Goal: Information Seeking & Learning: Learn about a topic

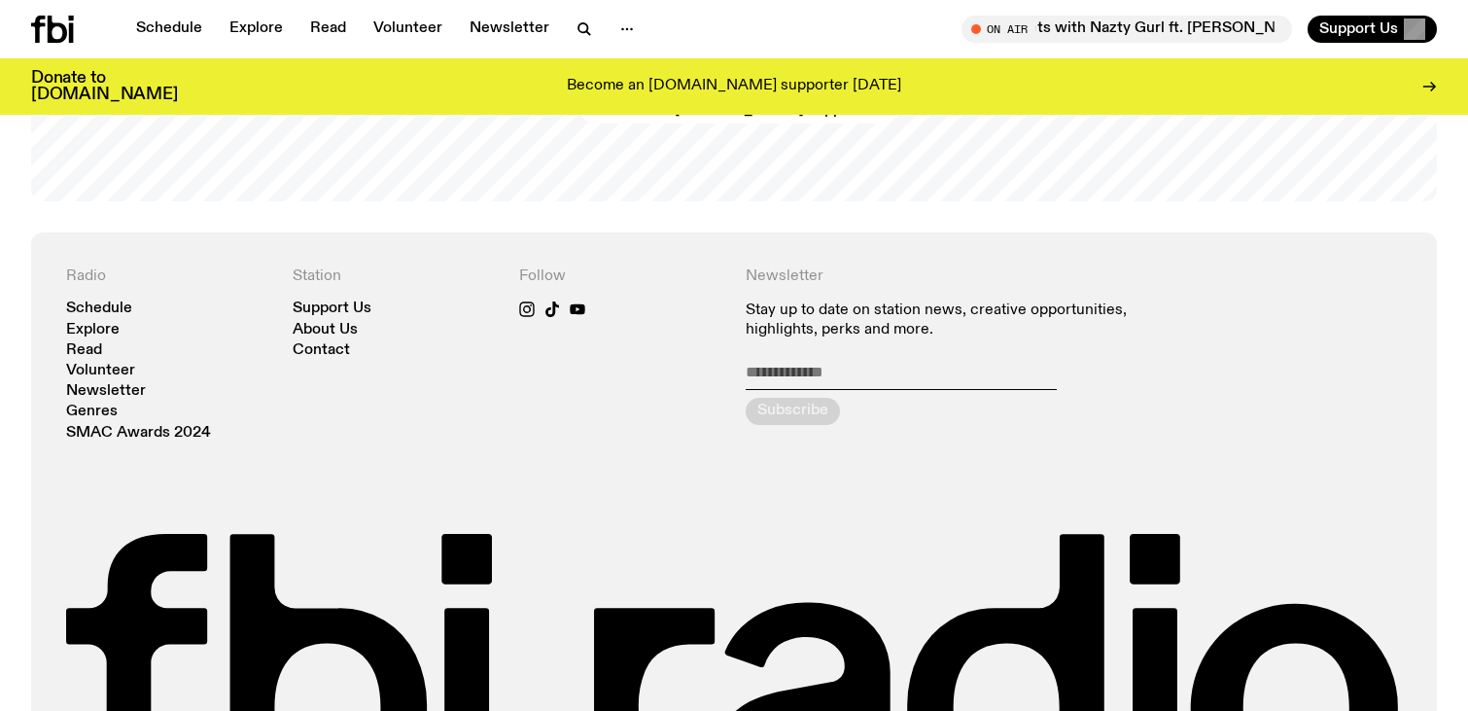
scroll to position [4175, 0]
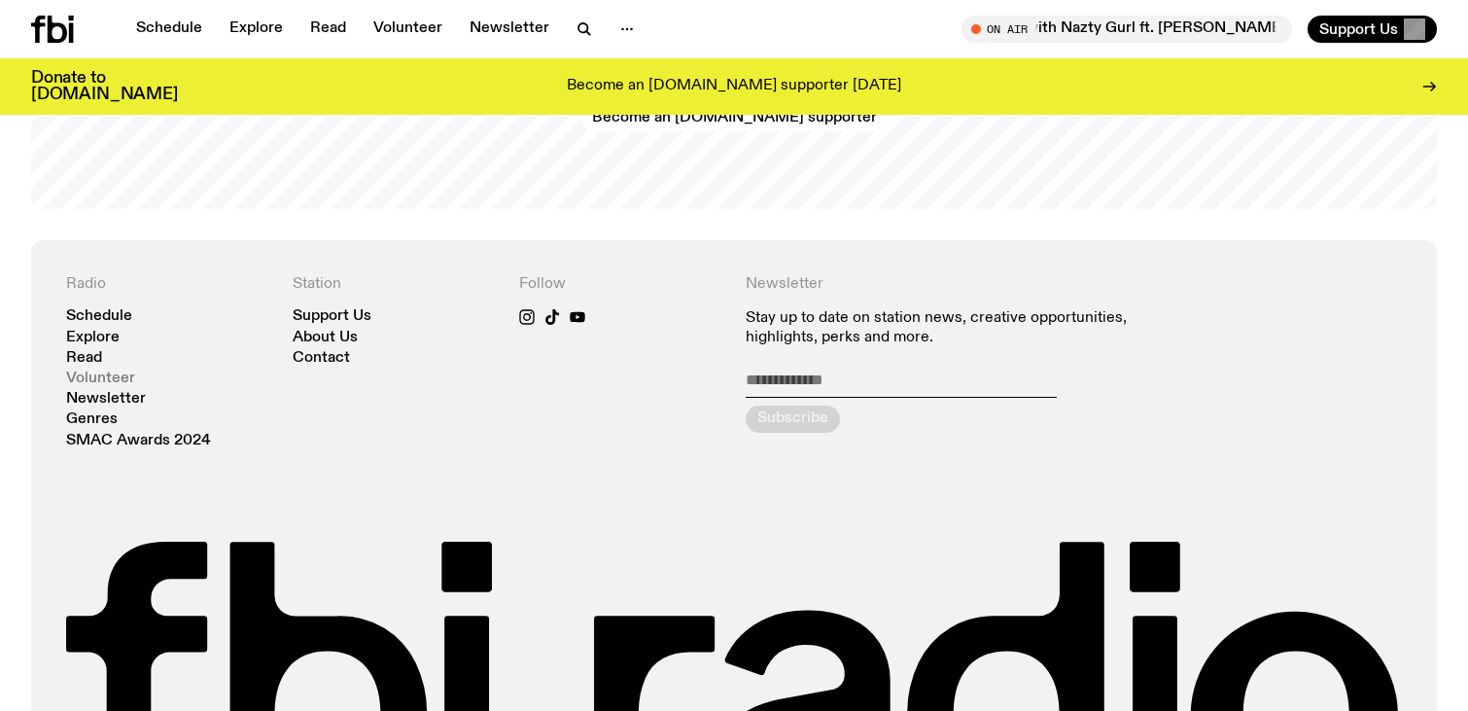
click at [121, 383] on link "Volunteer" at bounding box center [100, 378] width 69 height 15
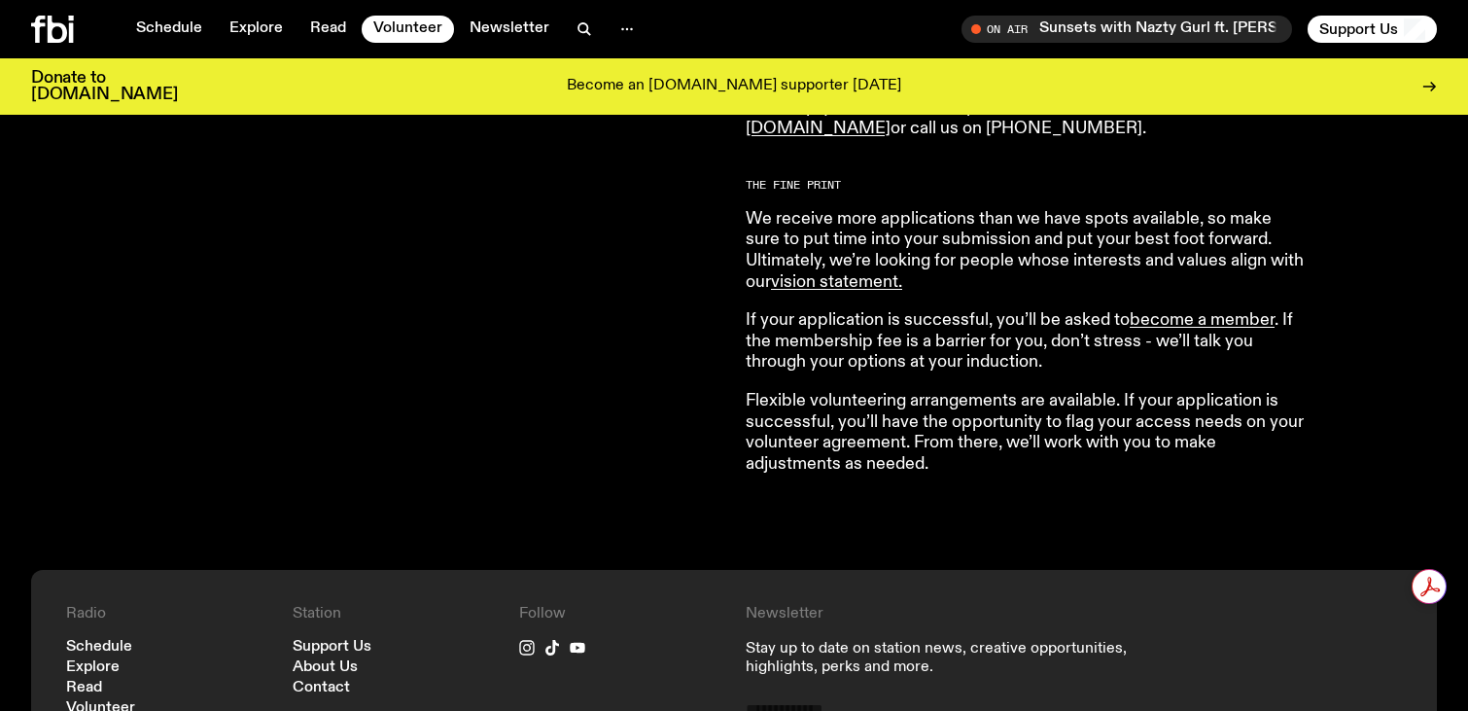
scroll to position [1579, 0]
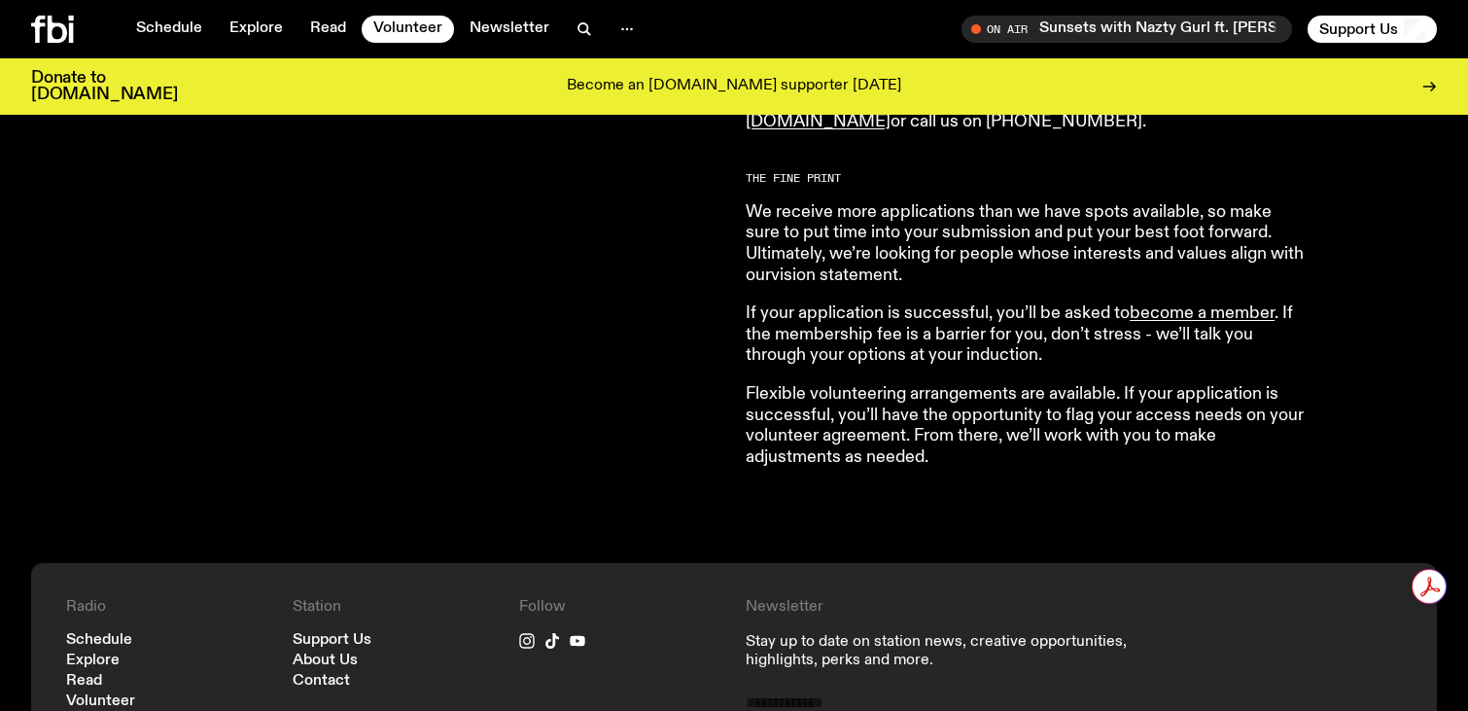
click at [858, 284] on link "vision statement ." at bounding box center [836, 274] width 131 height 17
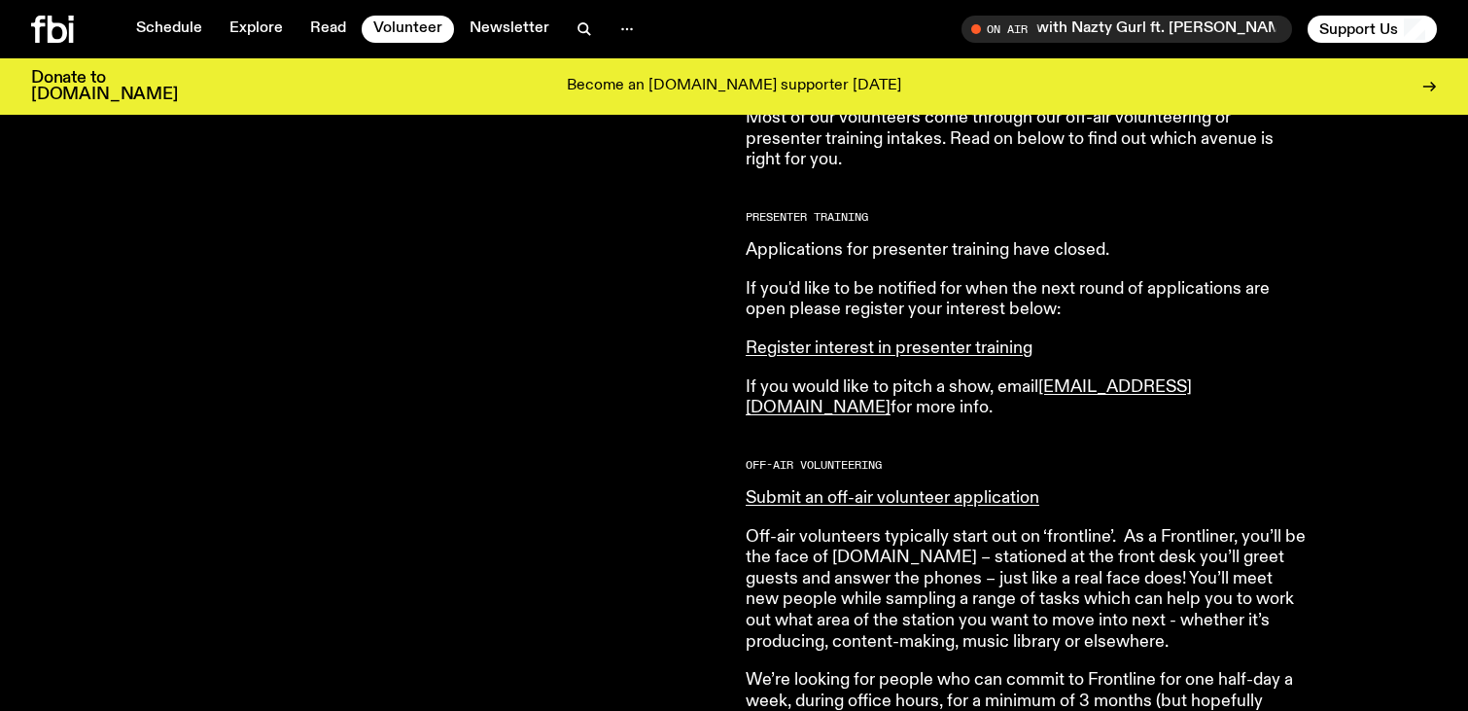
scroll to position [351, 0]
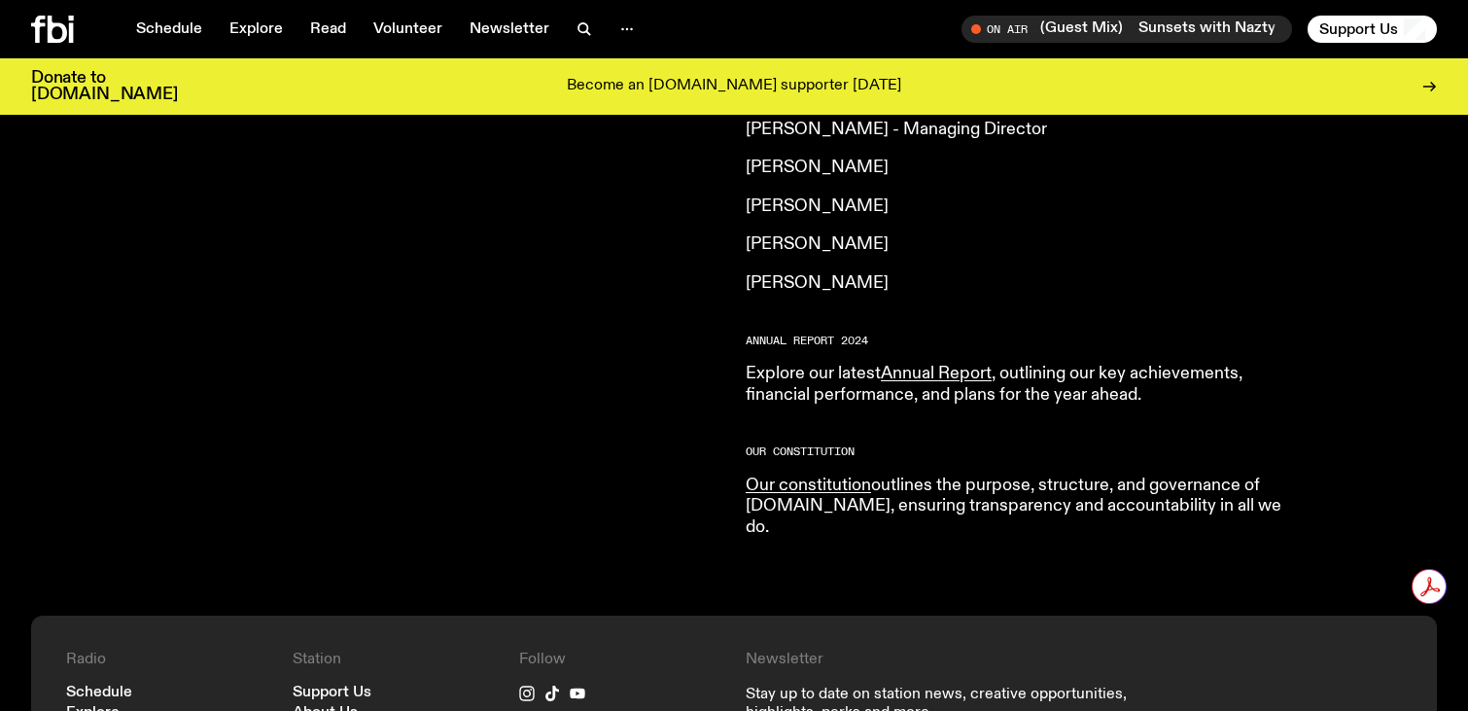
scroll to position [1772, 0]
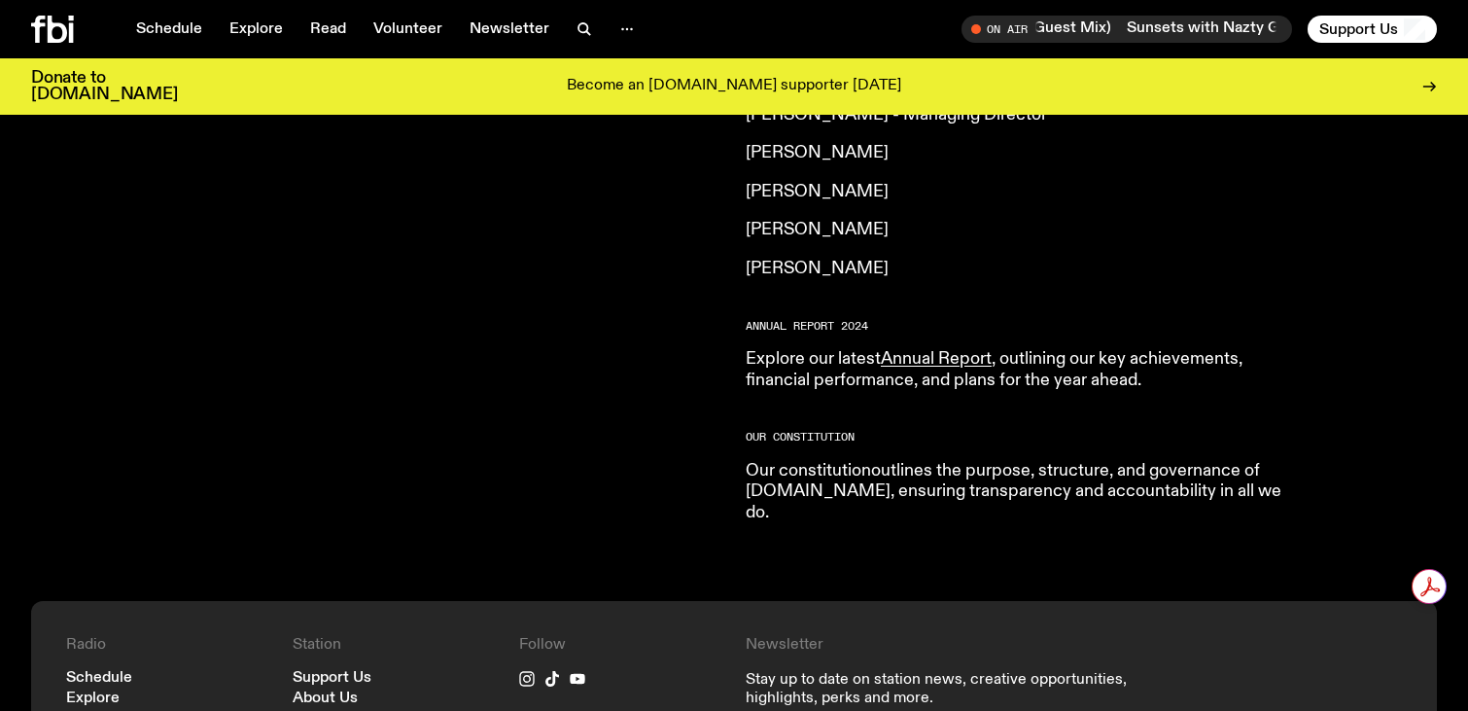
click at [793, 462] on link "Our constitution" at bounding box center [808, 470] width 125 height 17
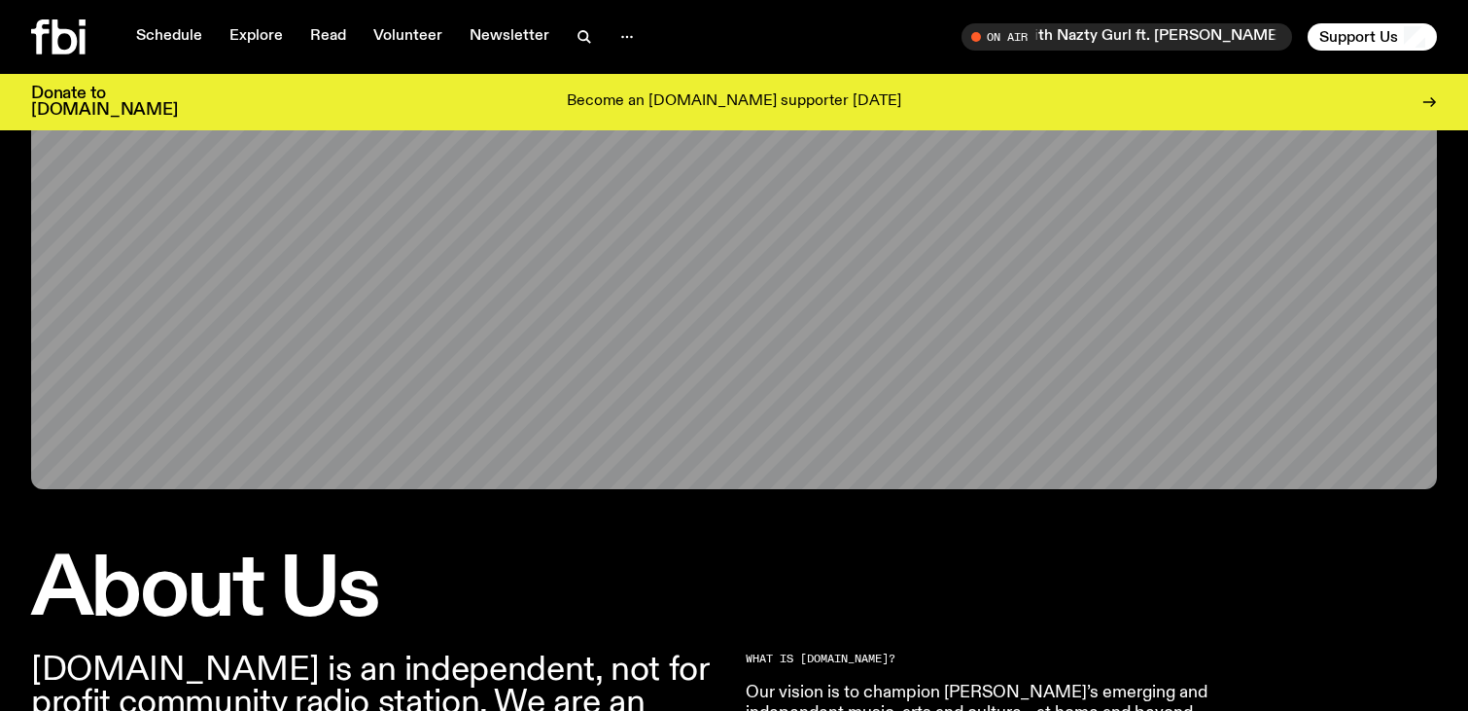
scroll to position [0, 0]
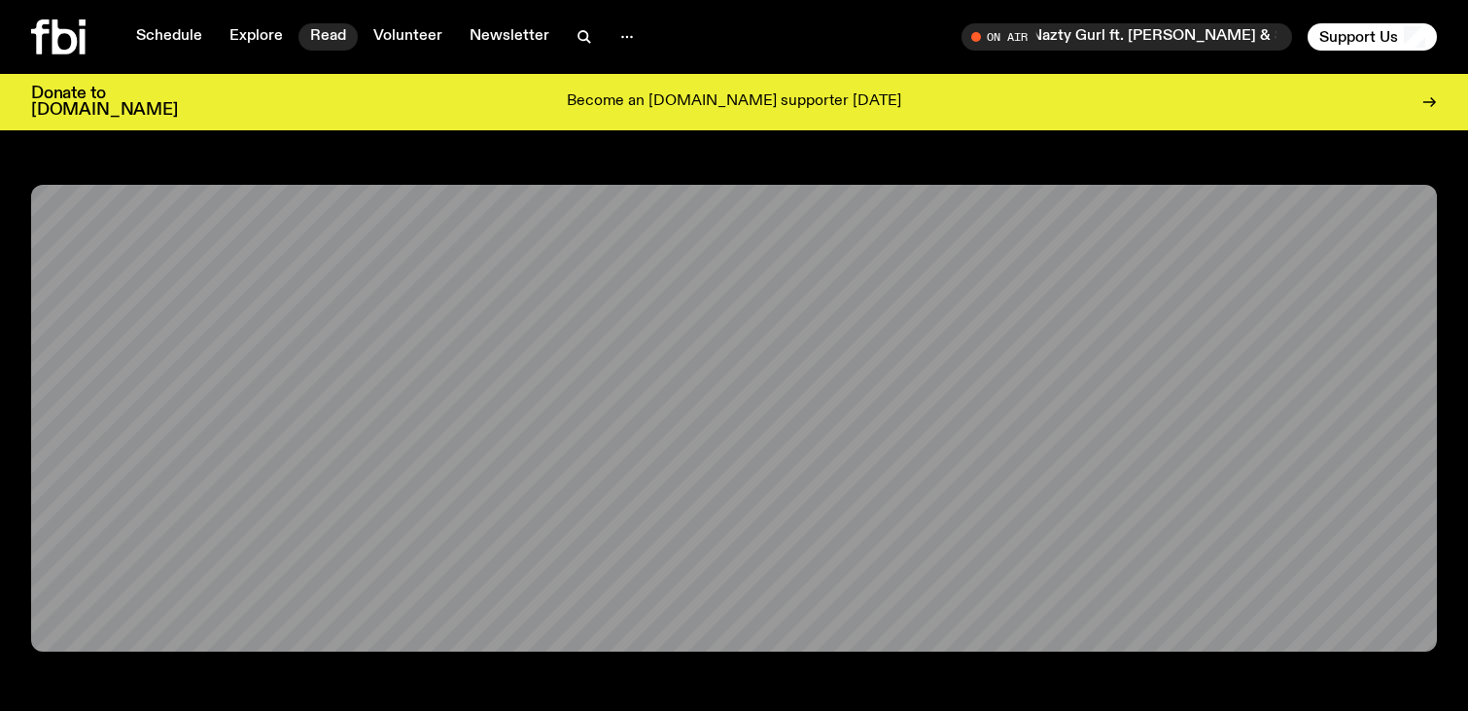
click at [337, 39] on link "Read" at bounding box center [327, 36] width 59 height 27
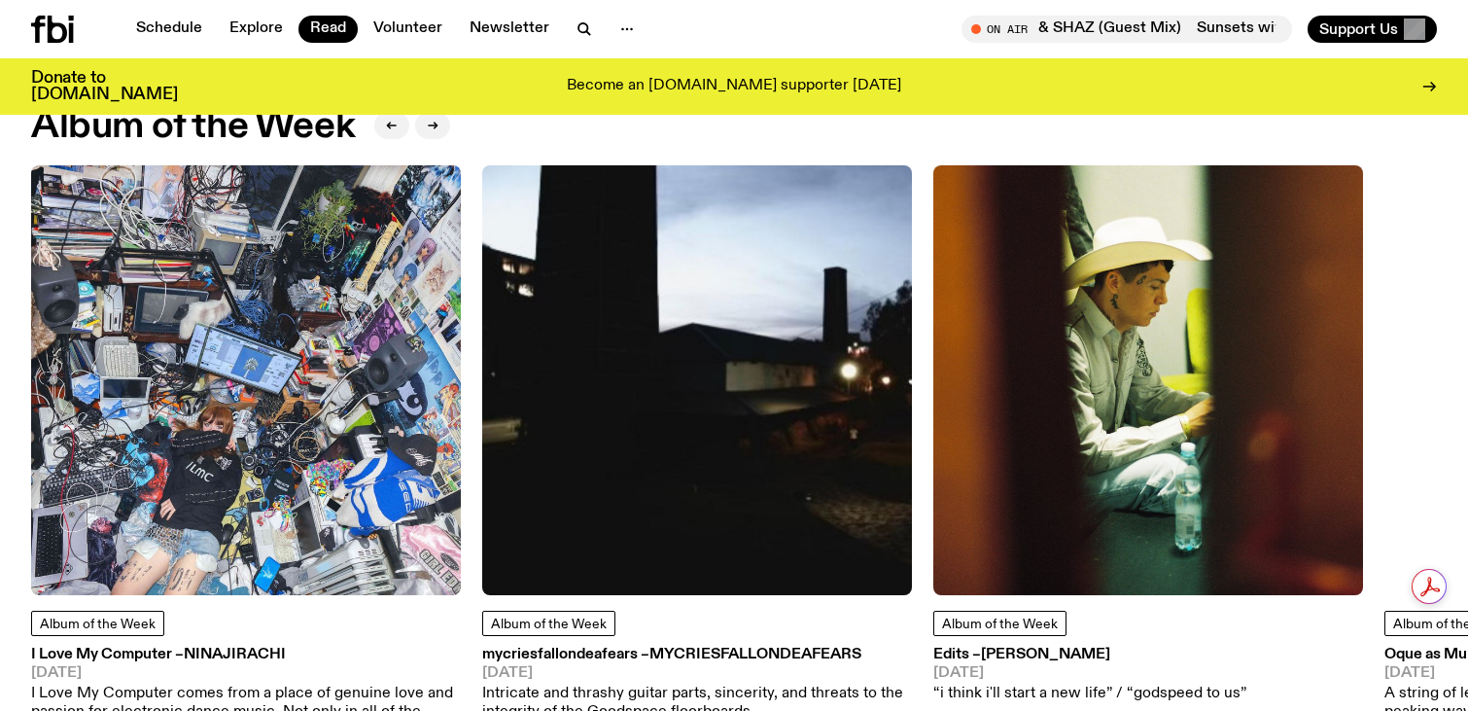
scroll to position [823, 0]
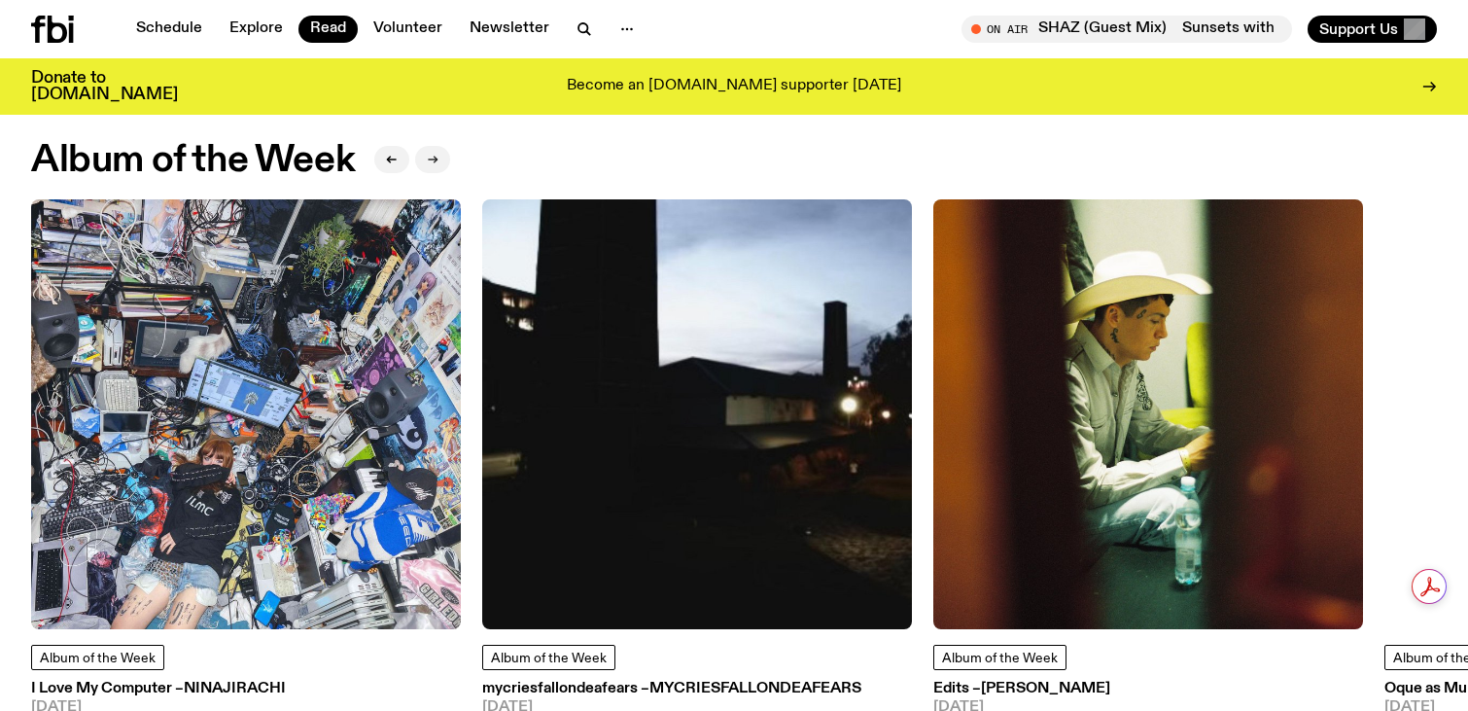
click at [438, 153] on button "button" at bounding box center [432, 159] width 35 height 27
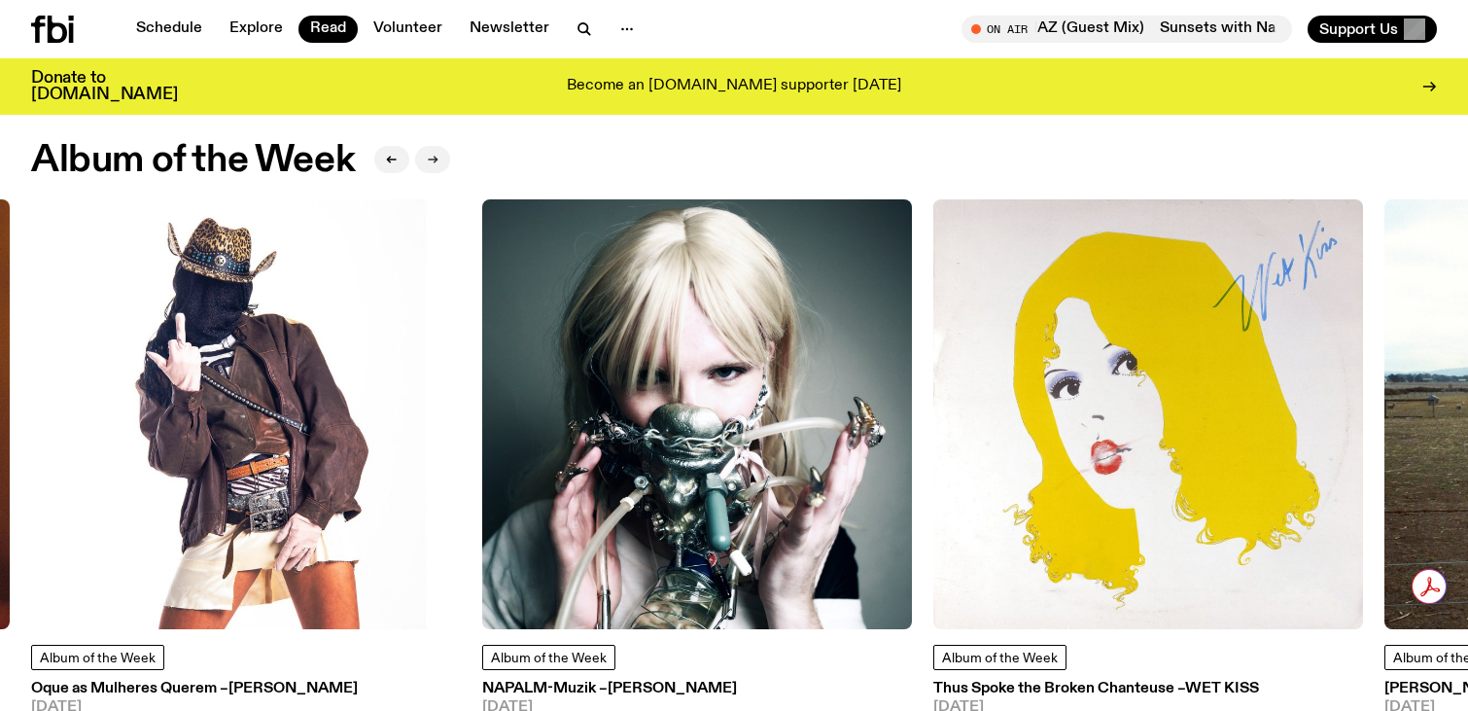
click at [438, 153] on button "button" at bounding box center [432, 159] width 35 height 27
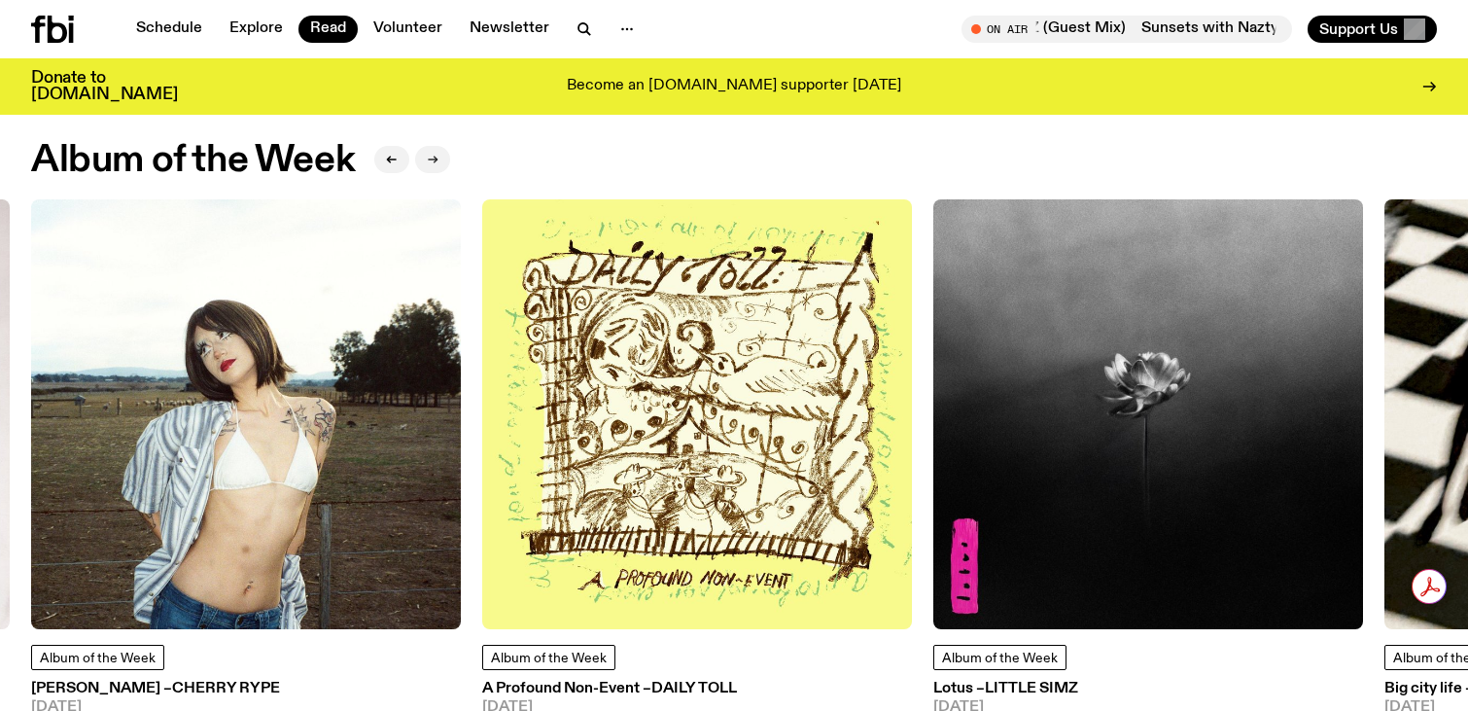
click at [438, 153] on button "button" at bounding box center [432, 159] width 35 height 27
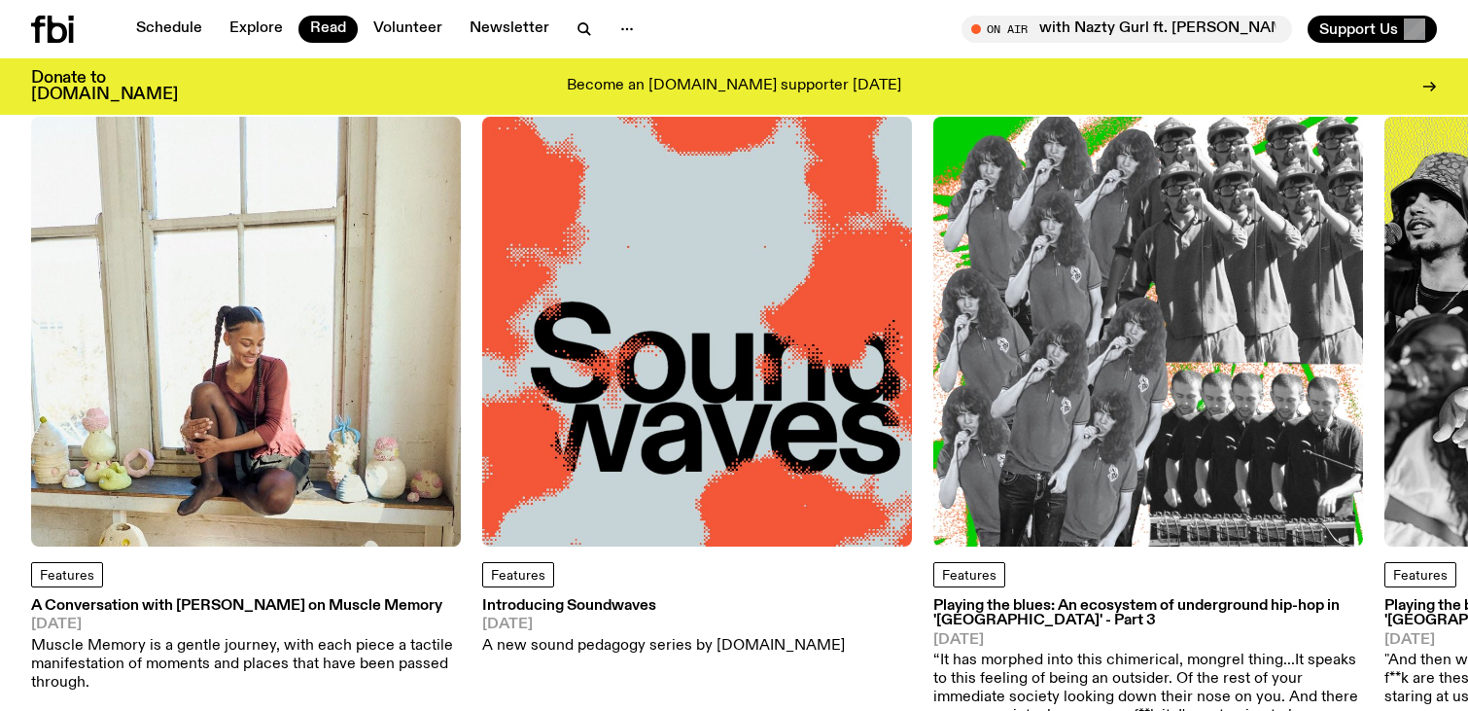
scroll to position [0, 0]
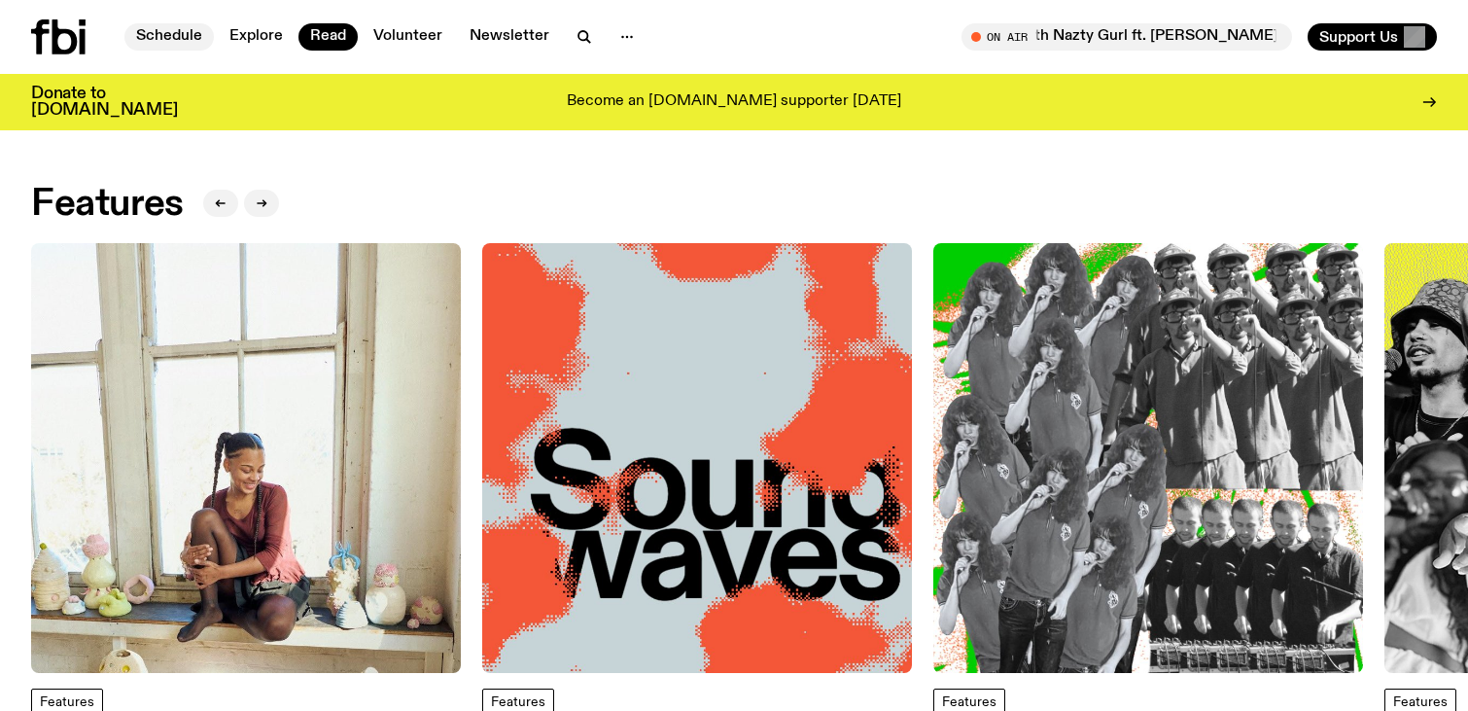
click at [168, 42] on link "Schedule" at bounding box center [168, 36] width 89 height 27
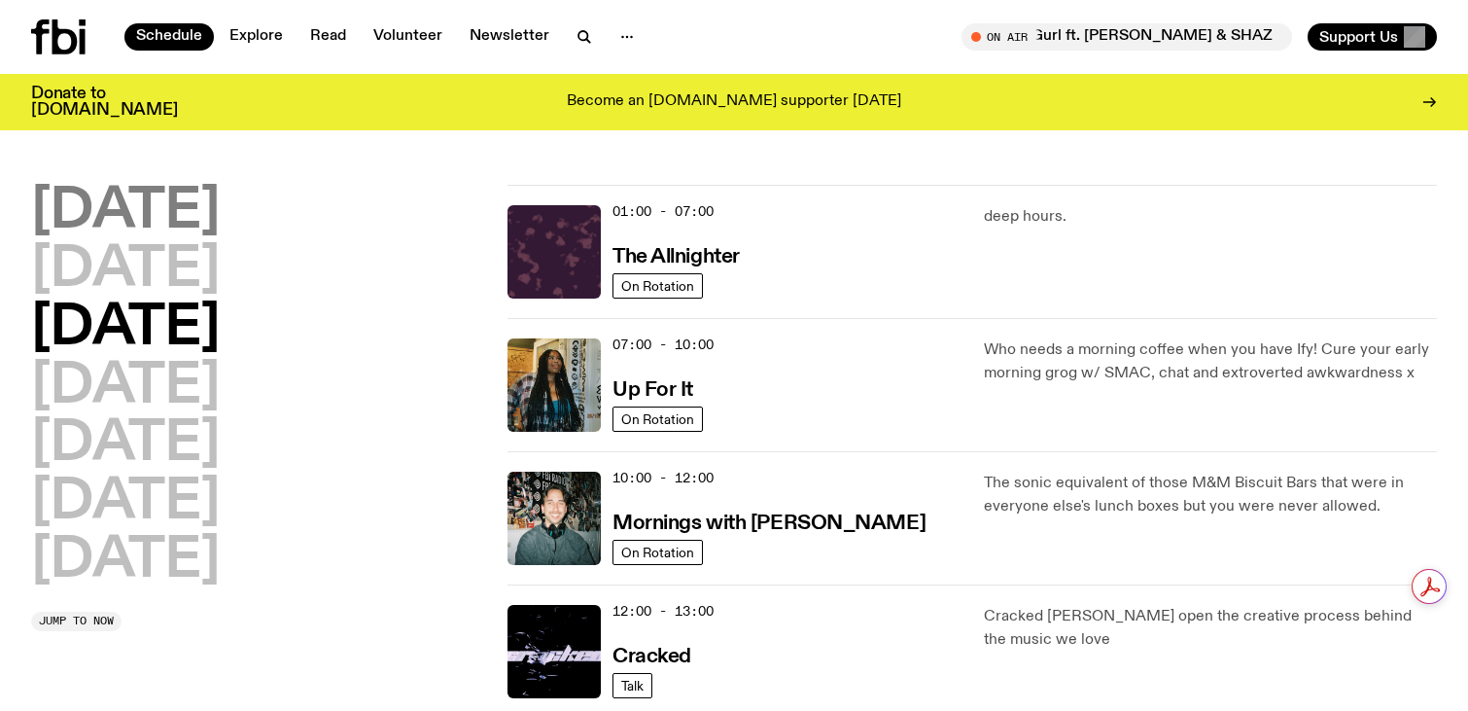
click at [151, 185] on h2 "[DATE]" at bounding box center [125, 212] width 189 height 54
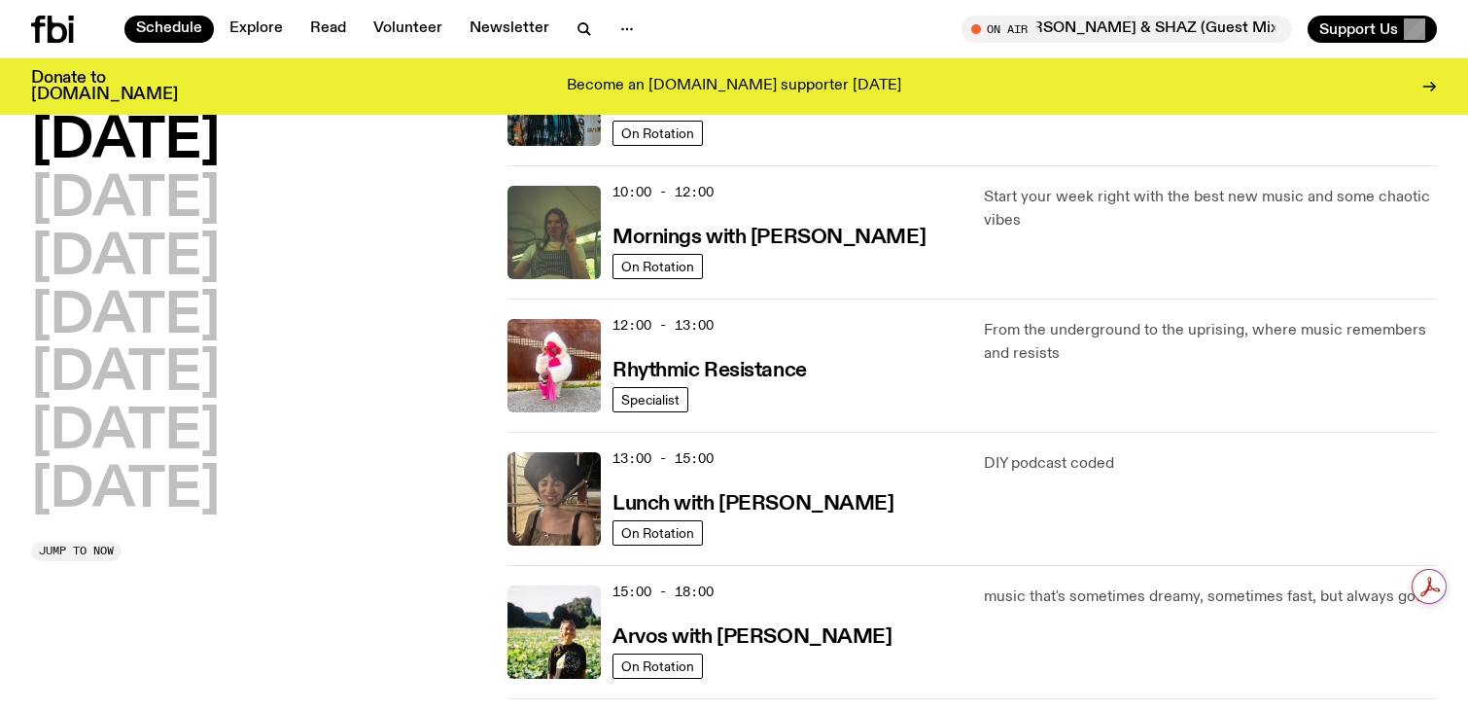
scroll to position [402, 0]
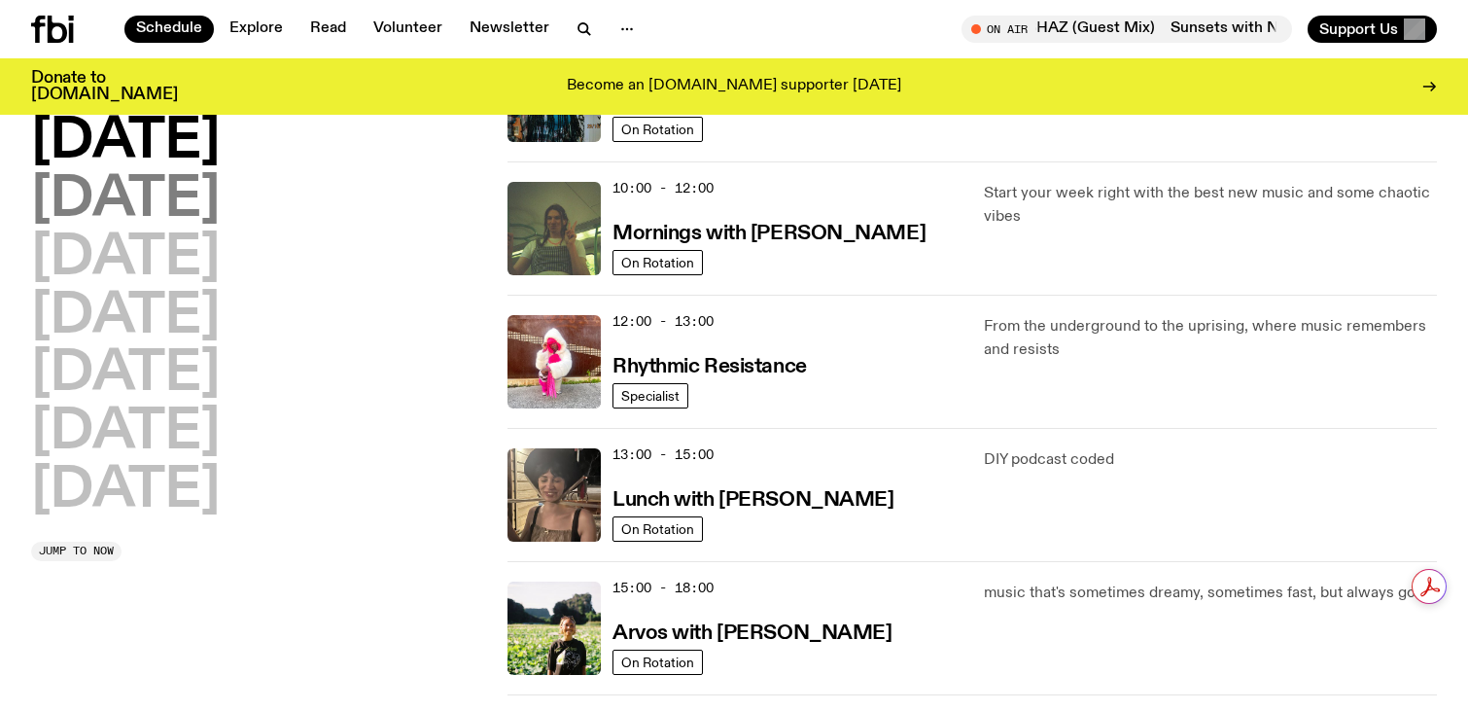
click at [210, 210] on h2 "[DATE]" at bounding box center [125, 200] width 189 height 54
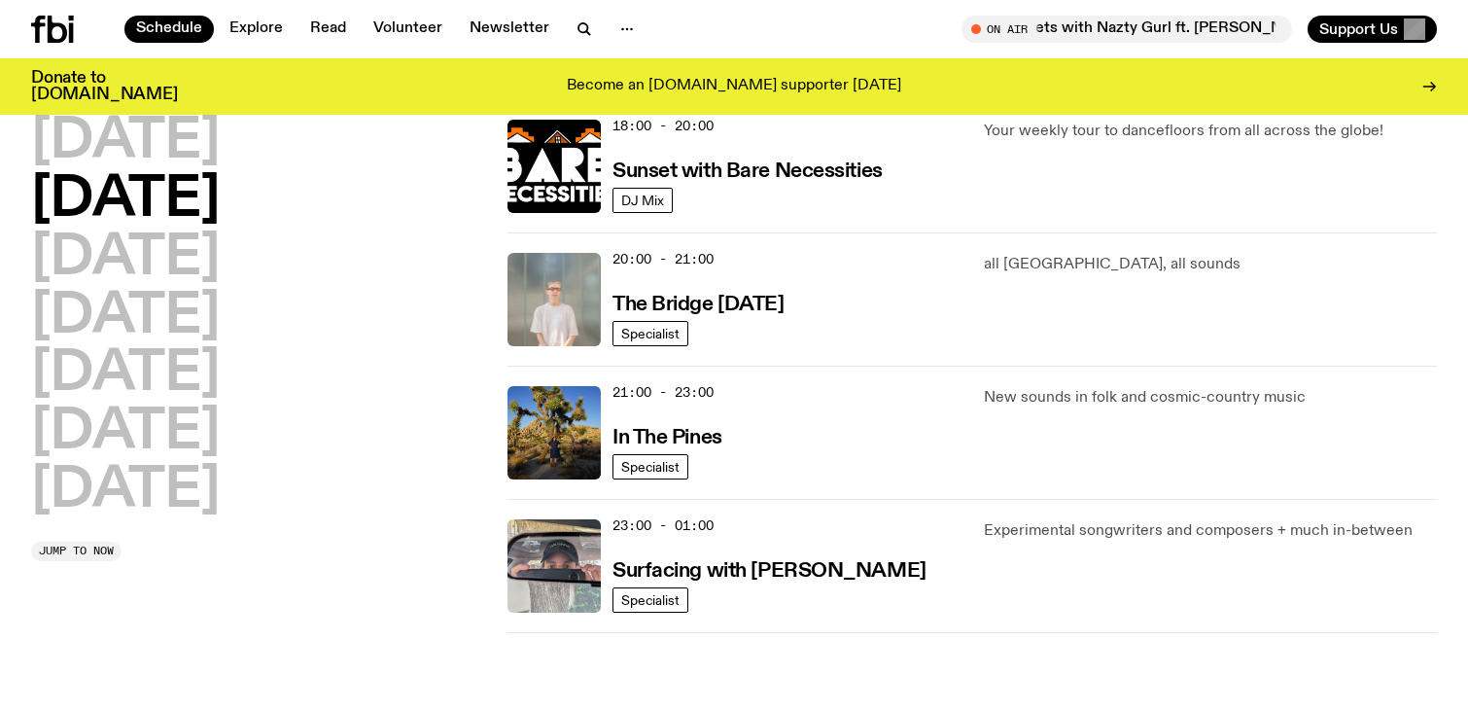
scroll to position [897, 0]
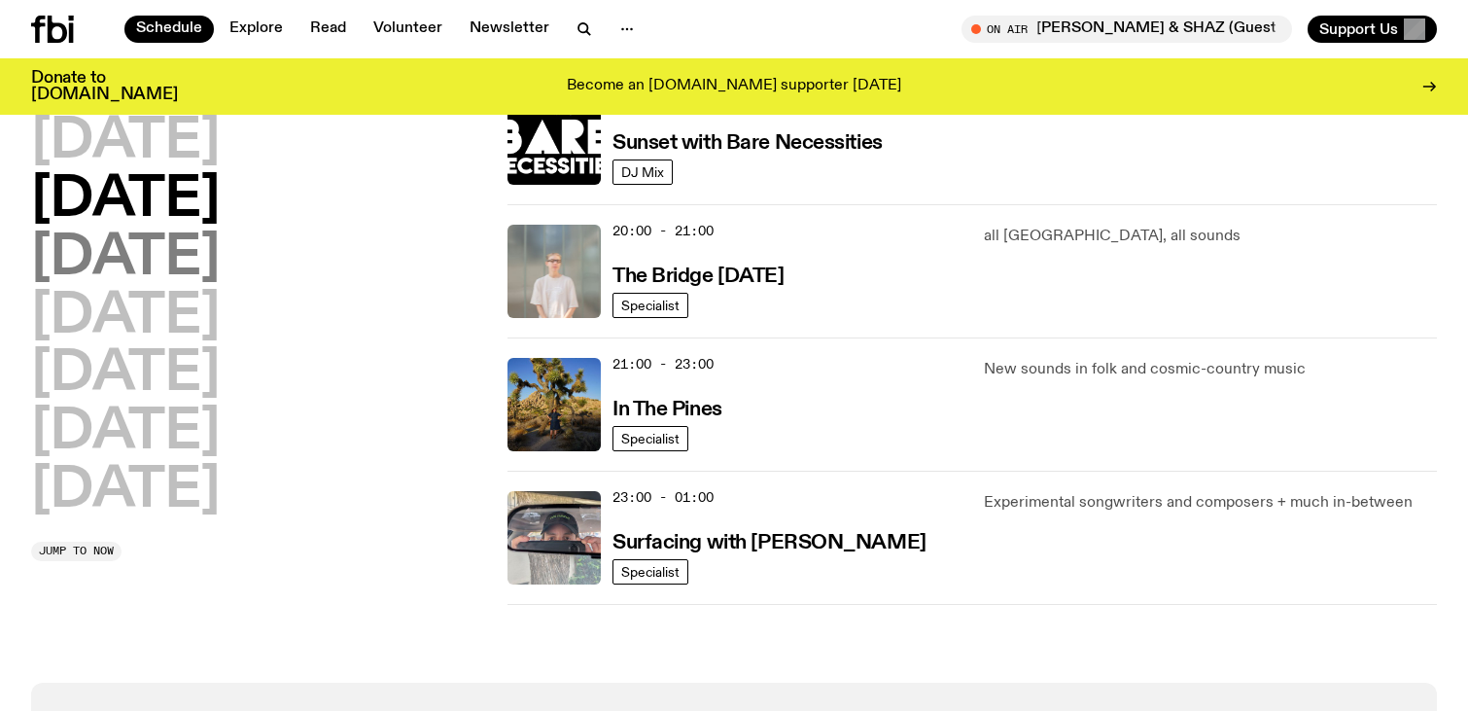
click at [220, 274] on h2 "[DATE]" at bounding box center [125, 258] width 189 height 54
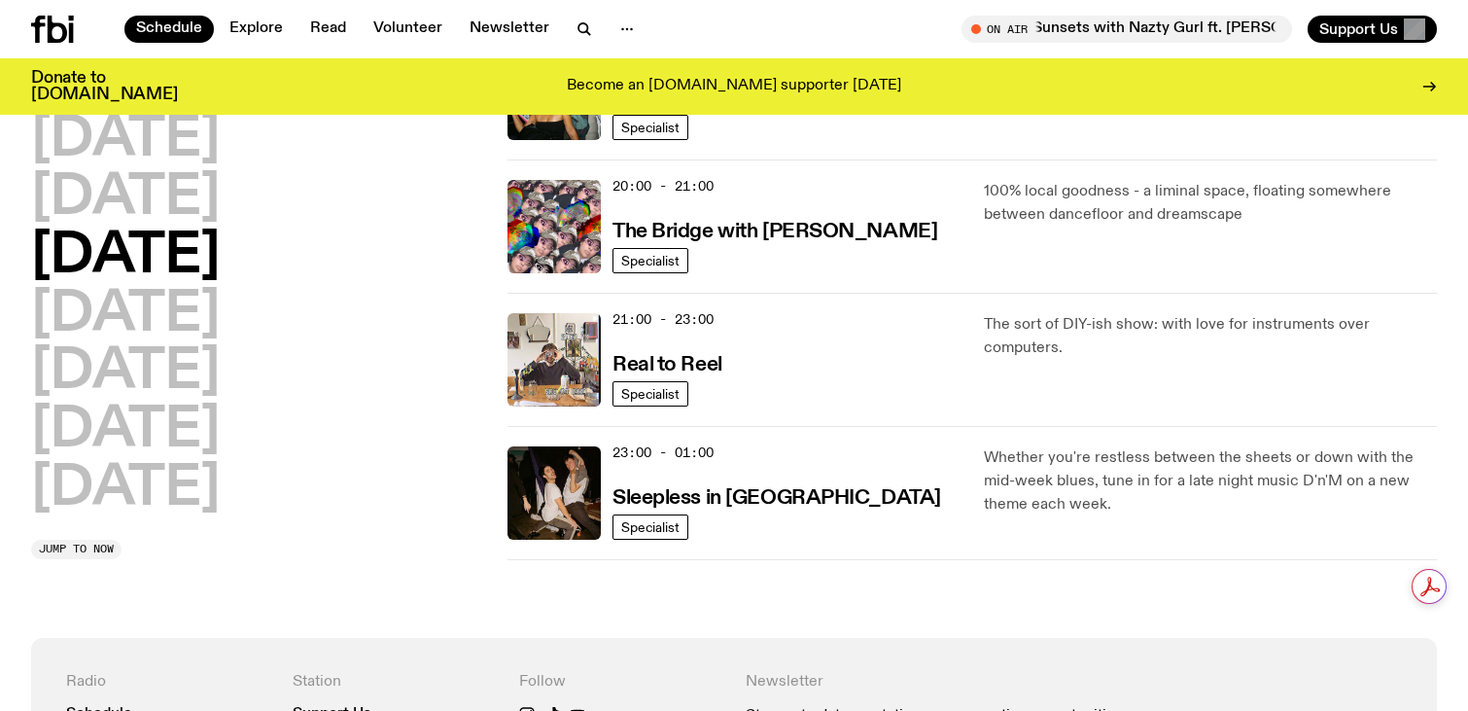
scroll to position [947, 0]
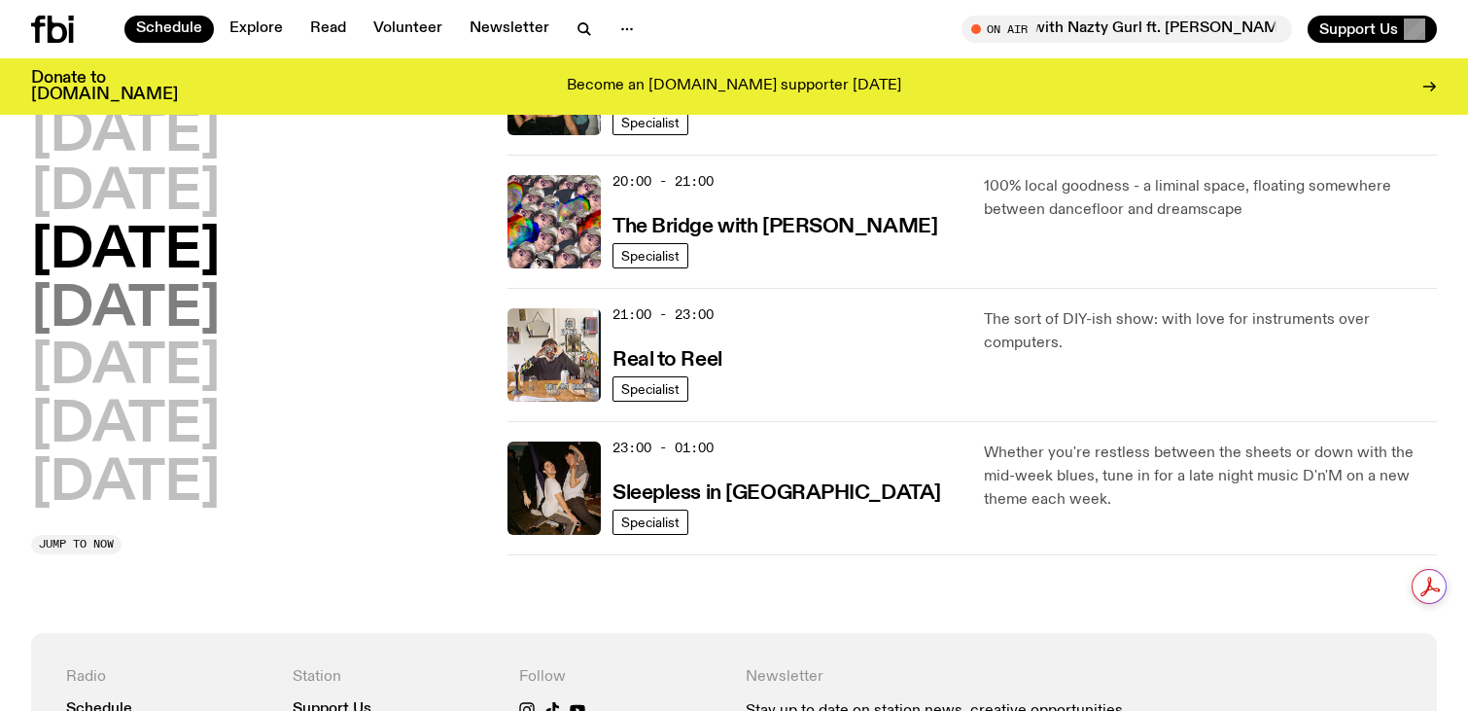
click at [220, 308] on h2 "[DATE]" at bounding box center [125, 310] width 189 height 54
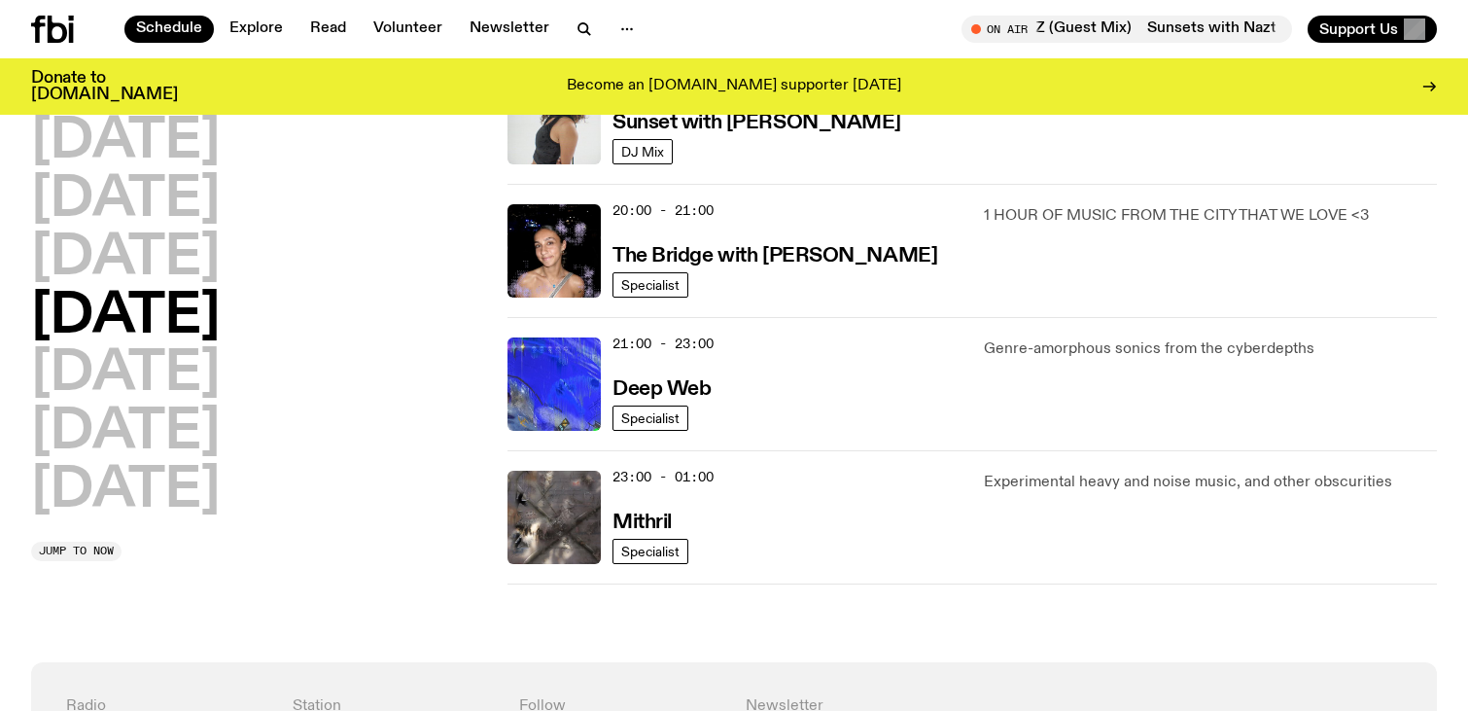
scroll to position [920, 0]
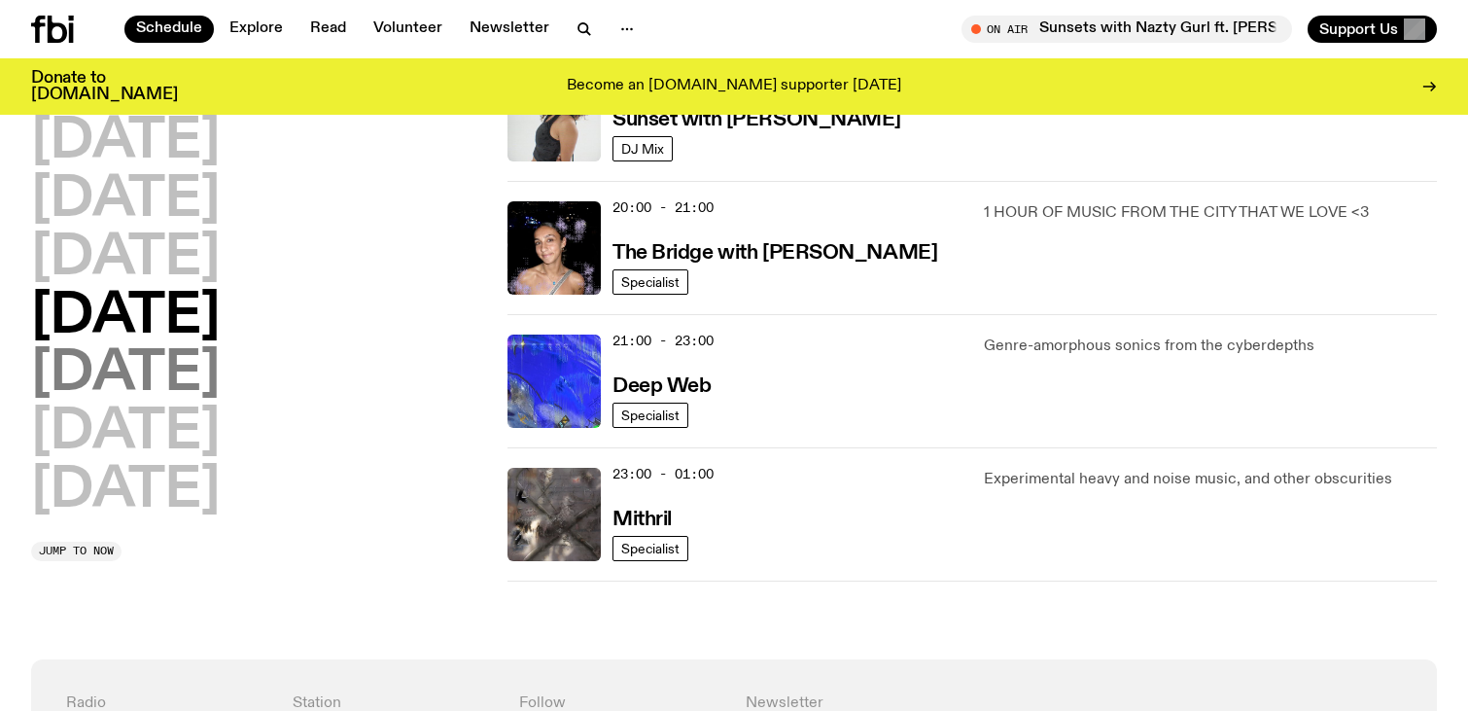
click at [95, 368] on h2 "[DATE]" at bounding box center [125, 374] width 189 height 54
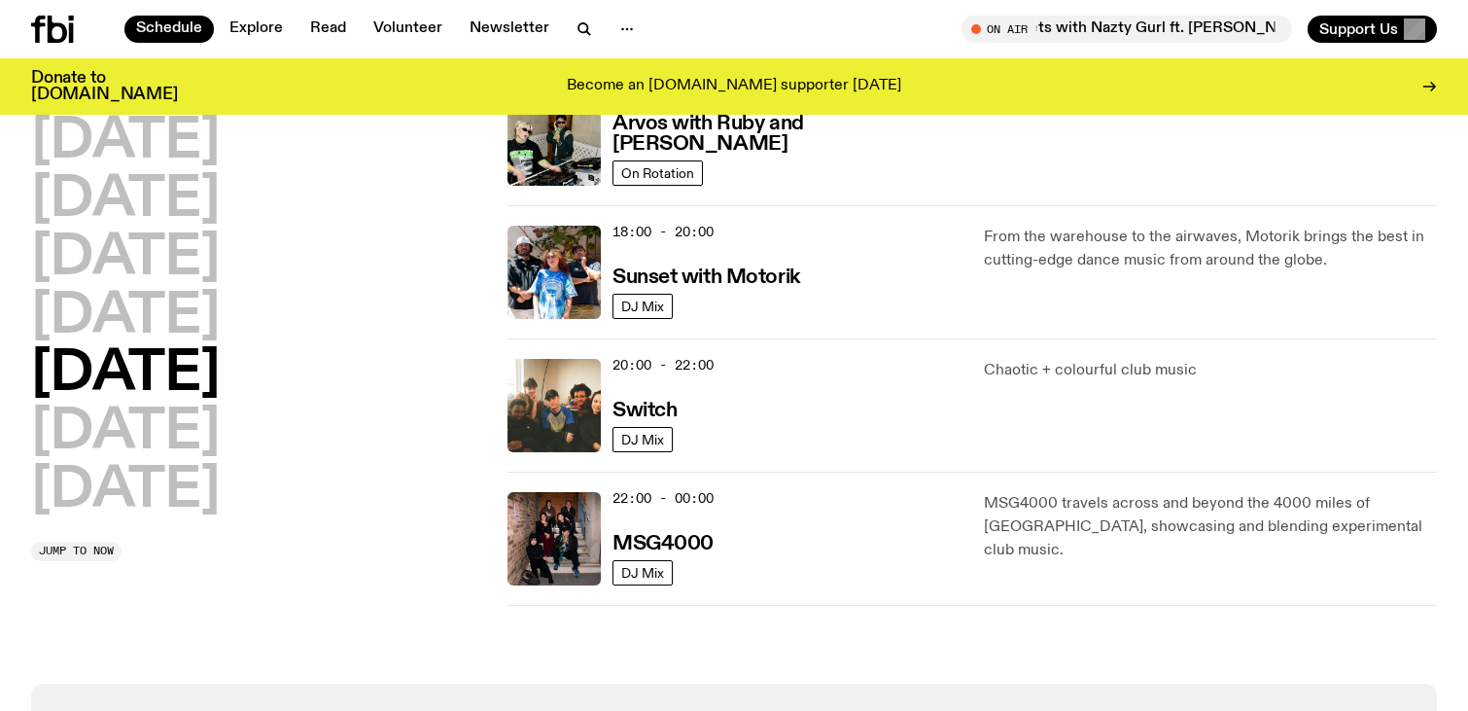
scroll to position [766, 0]
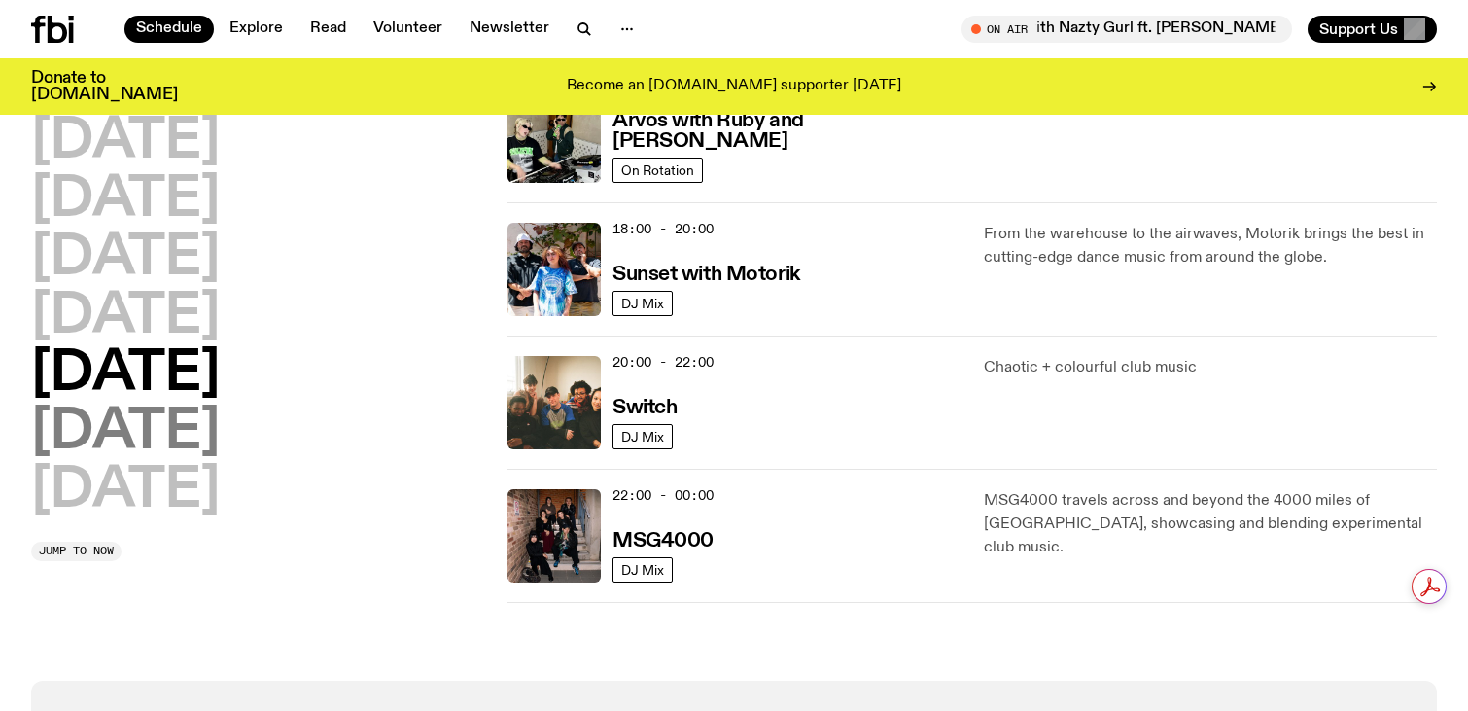
click at [92, 435] on h2 "[DATE]" at bounding box center [125, 432] width 189 height 54
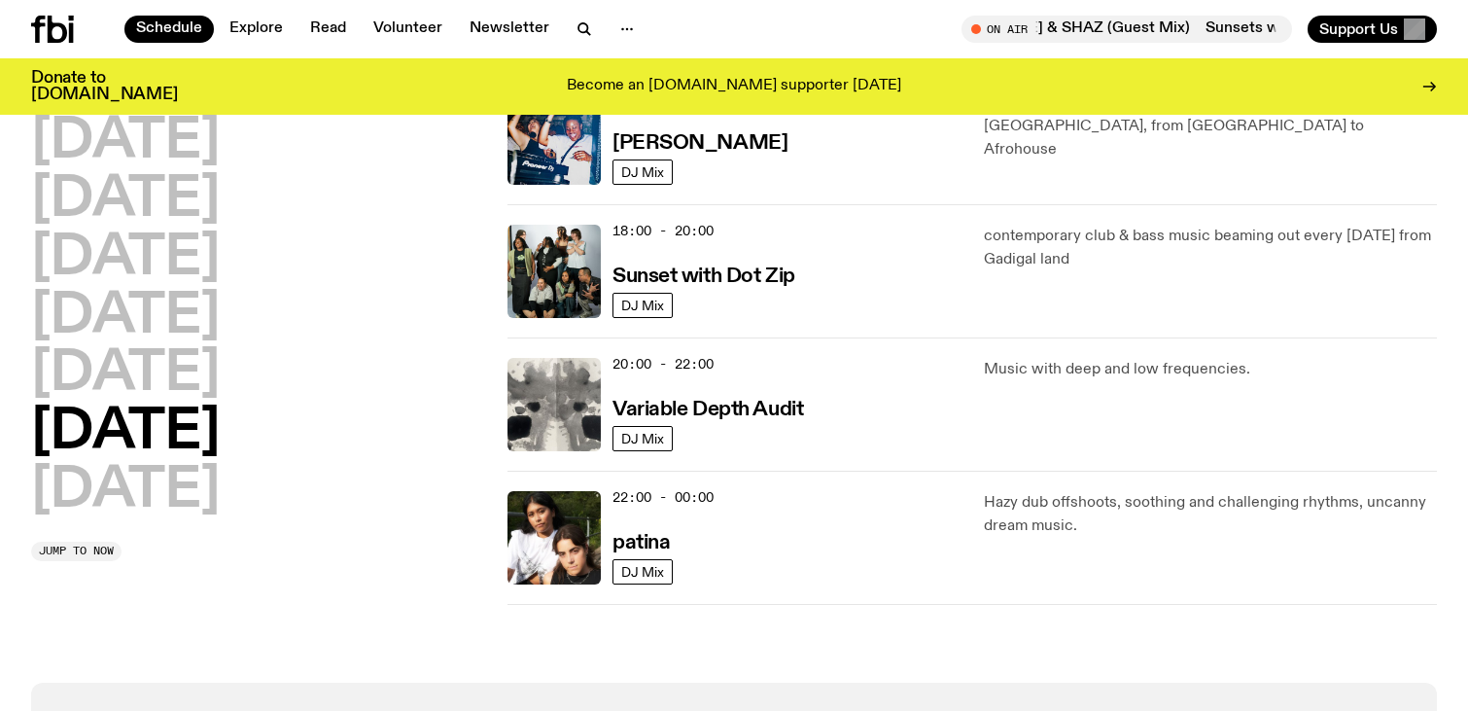
scroll to position [1164, 0]
click at [74, 480] on h2 "[DATE]" at bounding box center [125, 491] width 189 height 54
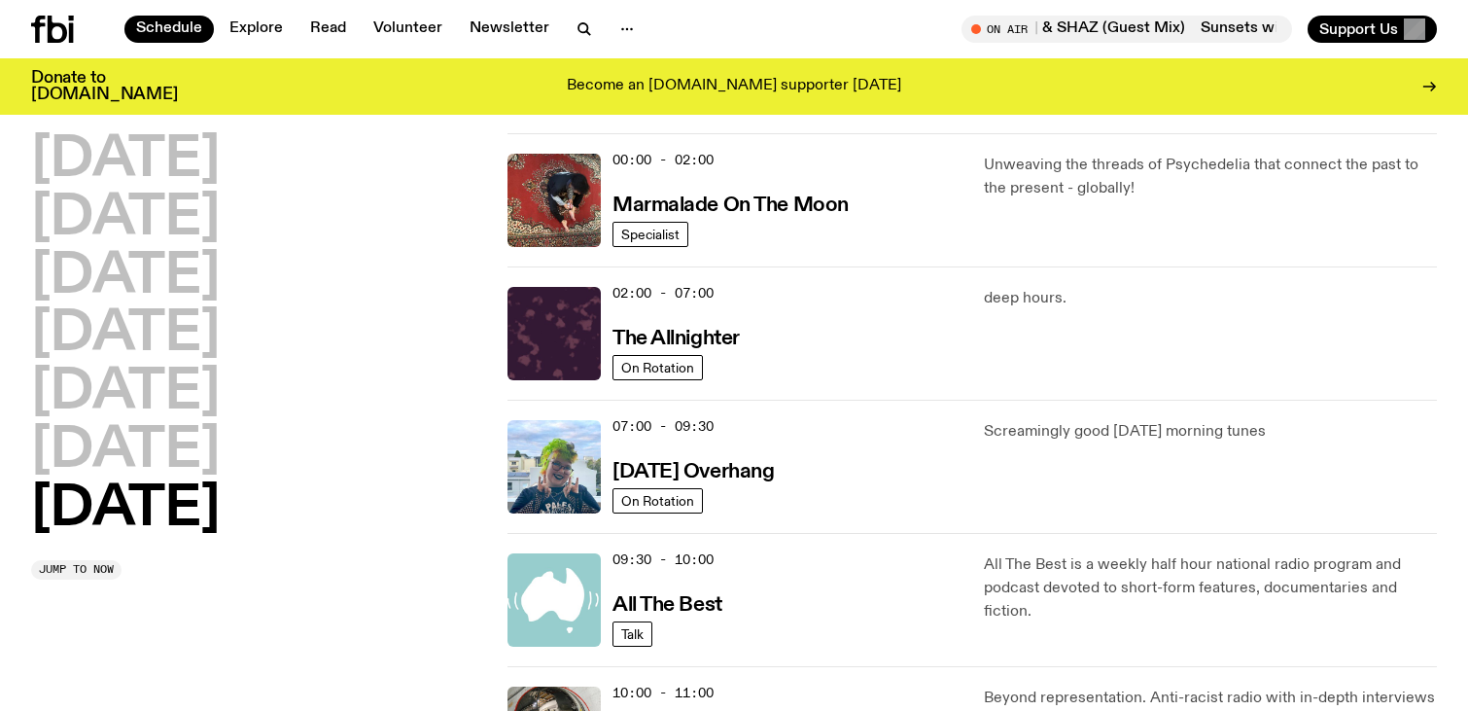
scroll to position [0, 0]
